Goal: Browse casually

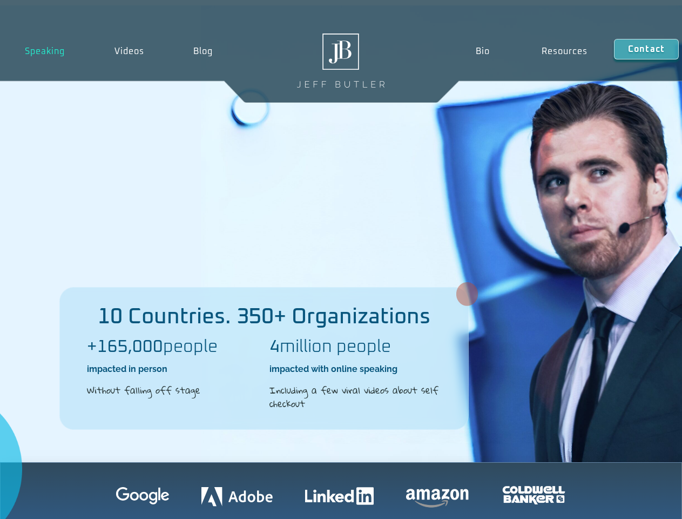
click at [341, 259] on div "10 Countries. 350+ Organizations +165,000 people impacted in person Without fal…" at bounding box center [341, 233] width 682 height 457
